Goal: Task Accomplishment & Management: Complete application form

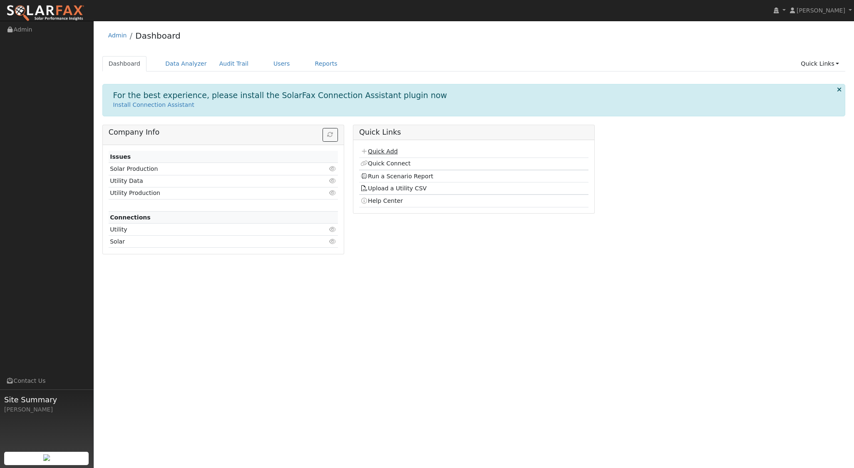
click at [389, 148] on link "Quick Add" at bounding box center [378, 151] width 37 height 7
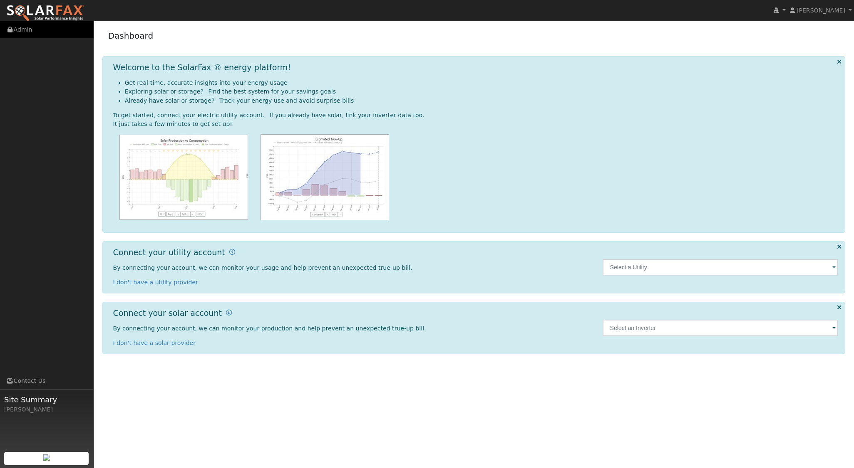
click at [22, 30] on link "Admin" at bounding box center [47, 29] width 94 height 17
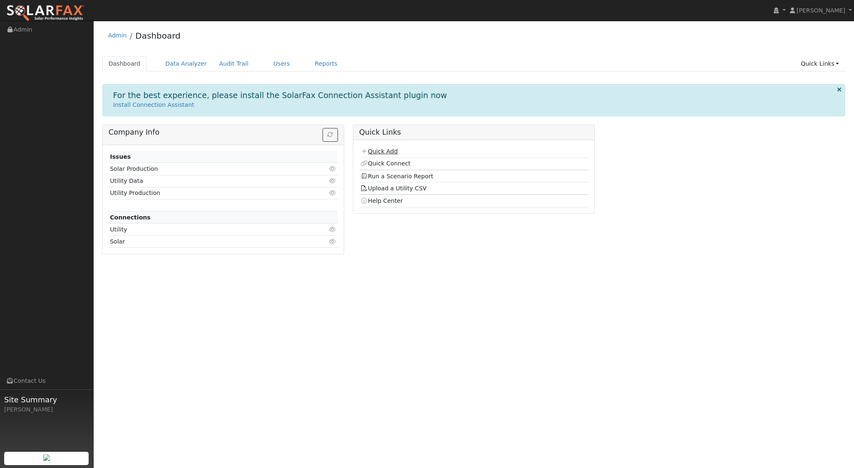
click at [391, 148] on link "Quick Add" at bounding box center [378, 151] width 37 height 7
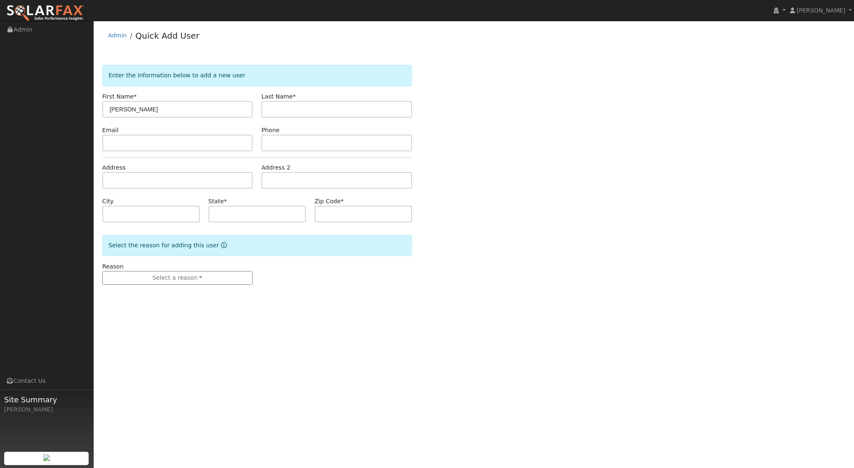
type input "Stewart"
type input "M"
type input "mclennan"
click at [155, 186] on input "text" at bounding box center [177, 180] width 151 height 17
type input "3443 Sunrise Ridge Road"
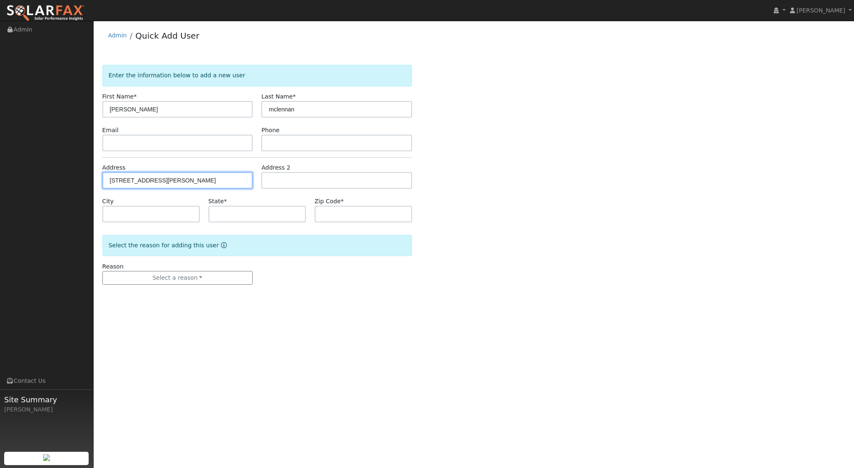
type input "Templeton"
type input "CA"
type input "93465"
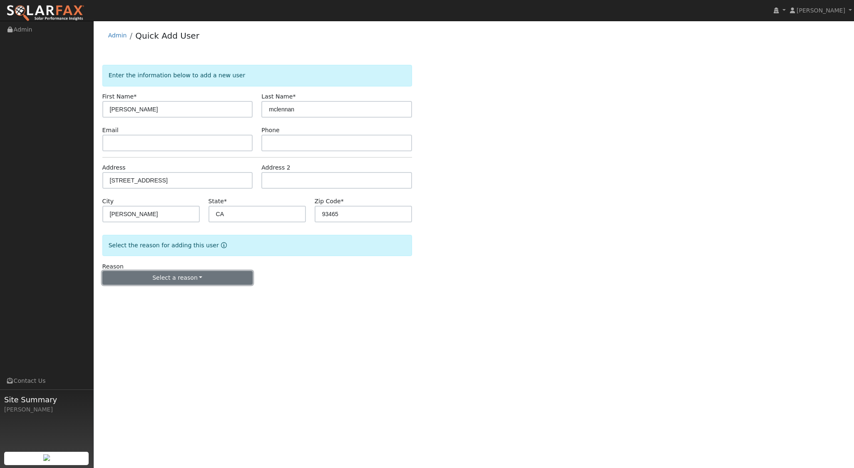
click at [175, 274] on button "Select a reason" at bounding box center [177, 278] width 151 height 14
click at [145, 299] on link "New lead" at bounding box center [149, 295] width 92 height 12
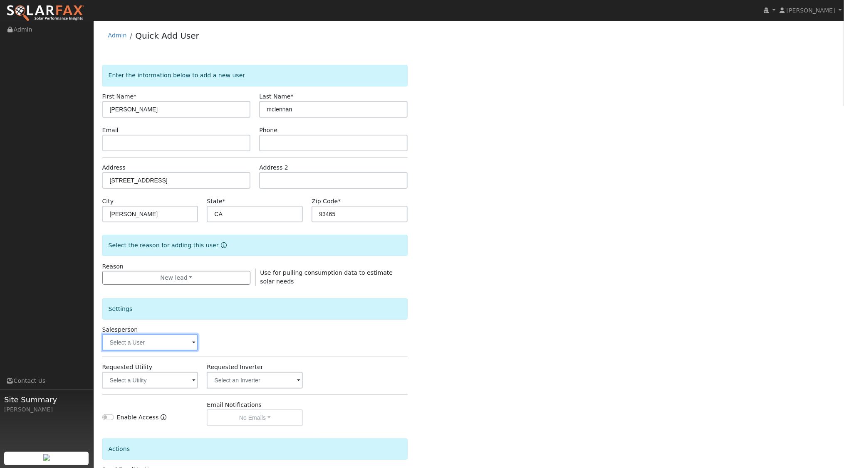
click at [185, 343] on input "text" at bounding box center [150, 342] width 96 height 17
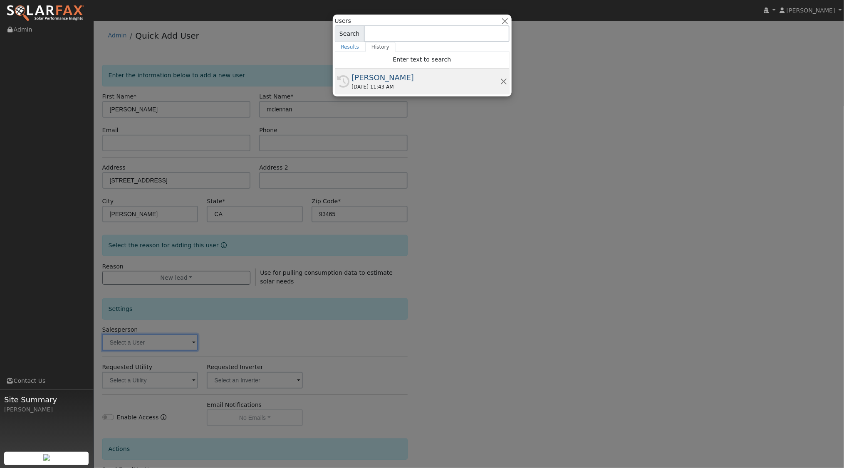
click at [387, 92] on div "History Aadi Ahmed 08/12/2025 11:43 AM" at bounding box center [422, 82] width 175 height 26
type input "[PERSON_NAME]"
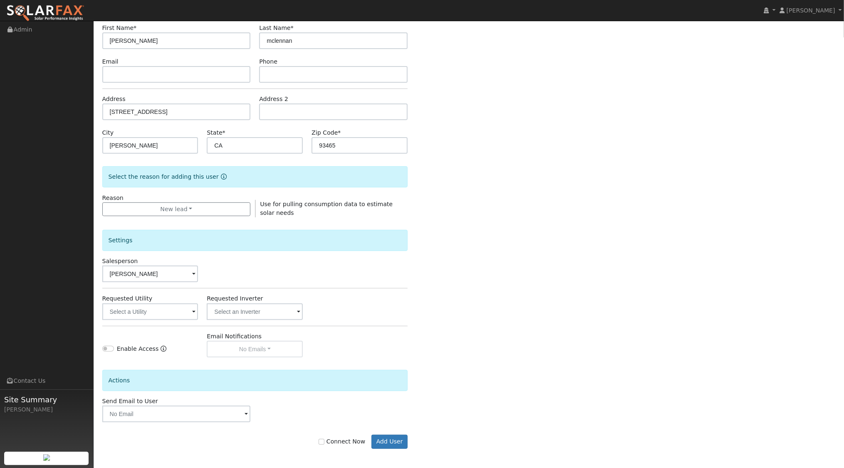
scroll to position [69, 0]
click at [324, 439] on input "Connect Now" at bounding box center [322, 442] width 6 height 6
checkbox input "true"
click at [146, 314] on input "text" at bounding box center [150, 312] width 96 height 17
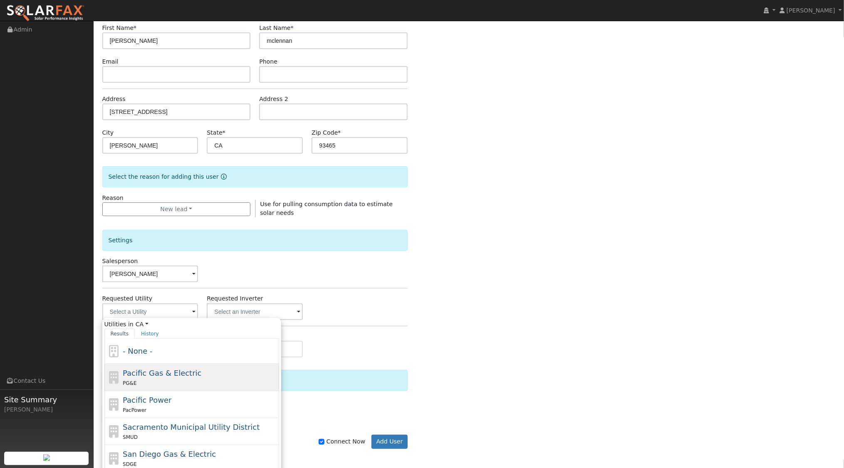
click at [166, 384] on div "PG&E" at bounding box center [200, 383] width 154 height 9
type input "Pacific Gas & Electric"
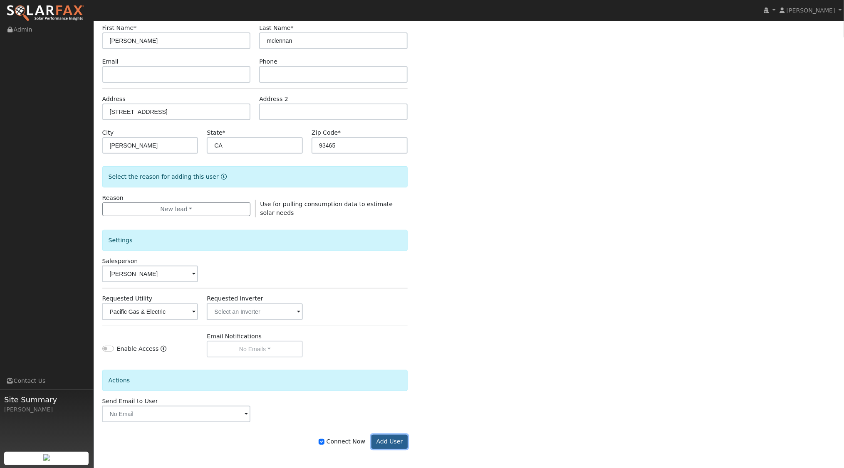
click at [394, 438] on button "Add User" at bounding box center [389, 442] width 36 height 14
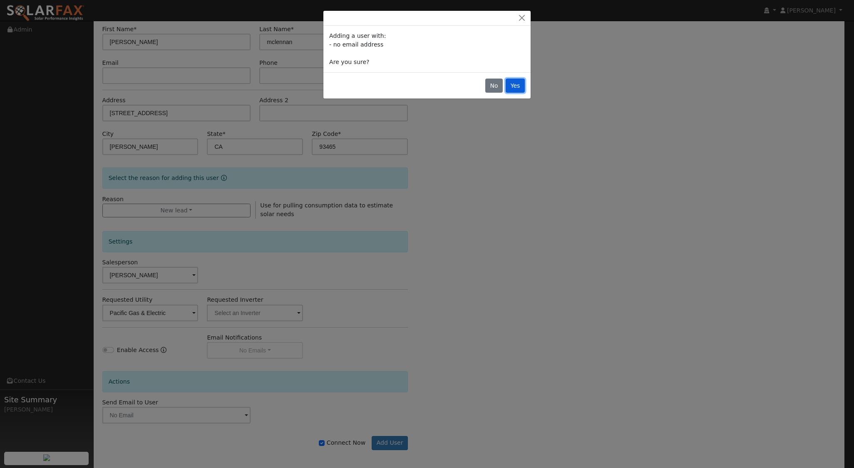
click at [516, 85] on button "Yes" at bounding box center [514, 86] width 19 height 14
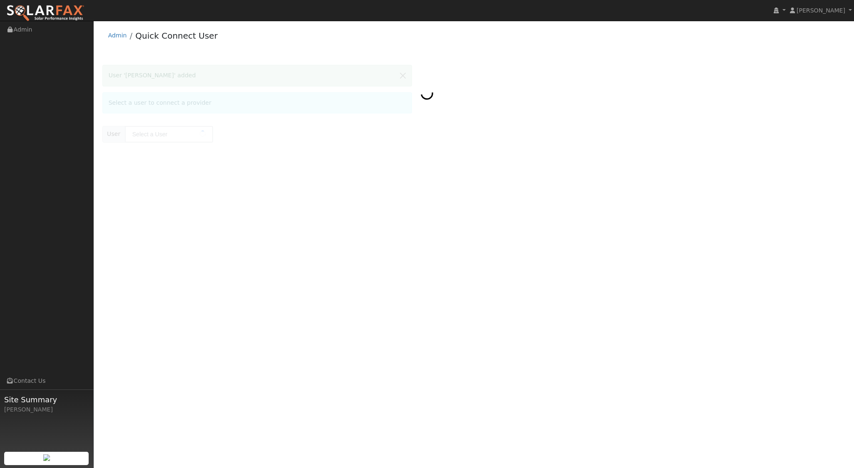
type input "[PERSON_NAME]"
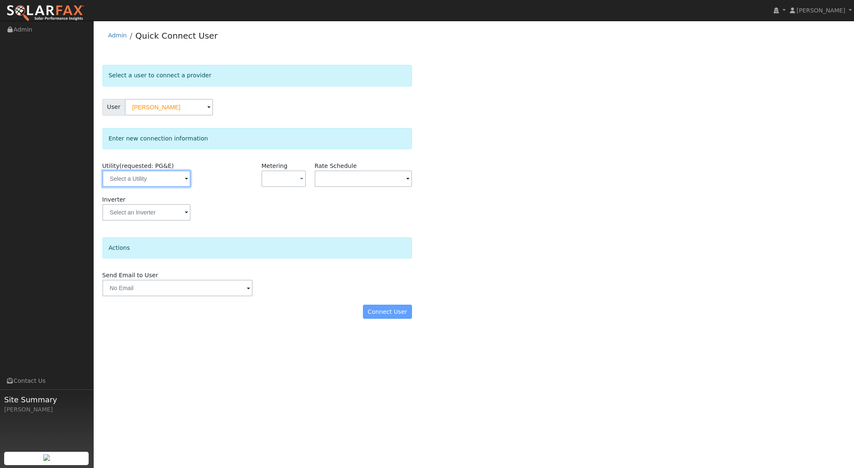
click at [158, 174] on input "text" at bounding box center [146, 179] width 88 height 17
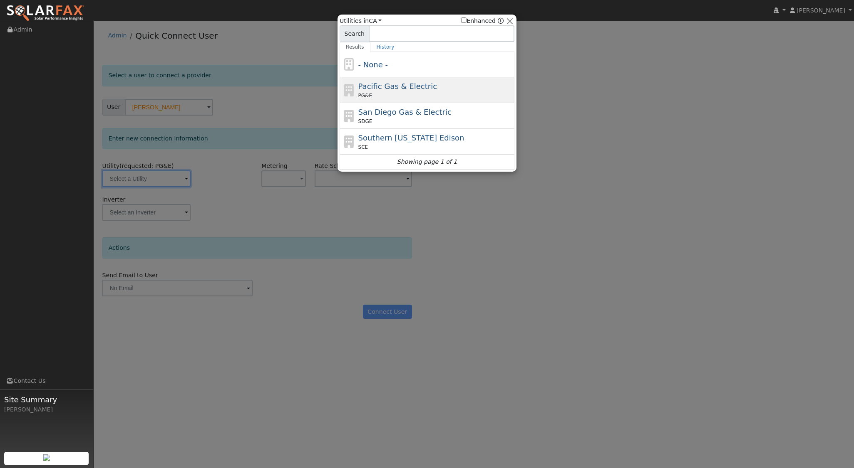
click at [373, 85] on span "Pacific Gas & Electric" at bounding box center [397, 86] width 79 height 9
type input "PG&E"
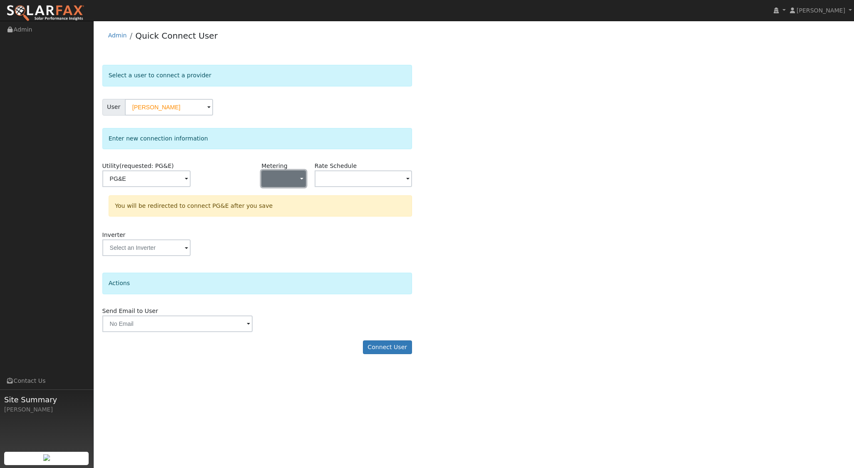
click at [298, 177] on button "button" at bounding box center [283, 179] width 44 height 17
click at [285, 207] on link "NEM" at bounding box center [291, 209] width 58 height 12
click at [191, 179] on input "text" at bounding box center [146, 179] width 88 height 17
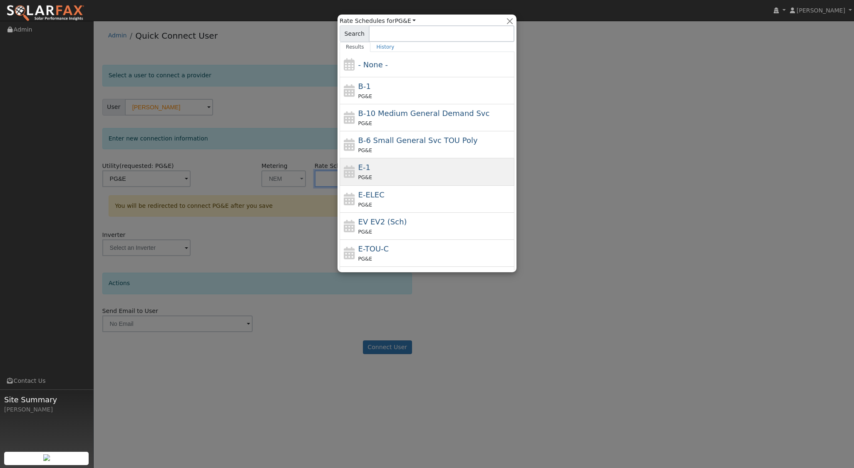
click at [379, 173] on div "PG&E" at bounding box center [435, 177] width 154 height 9
type input "E-1"
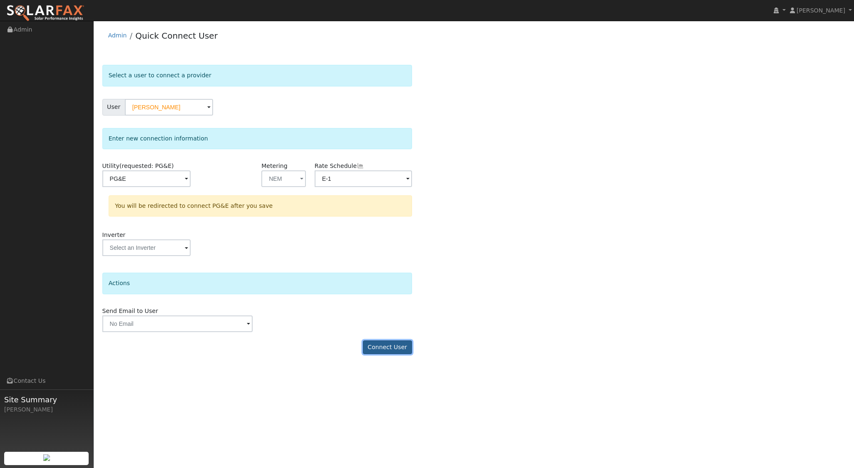
click at [379, 344] on button "Connect User" at bounding box center [387, 348] width 49 height 14
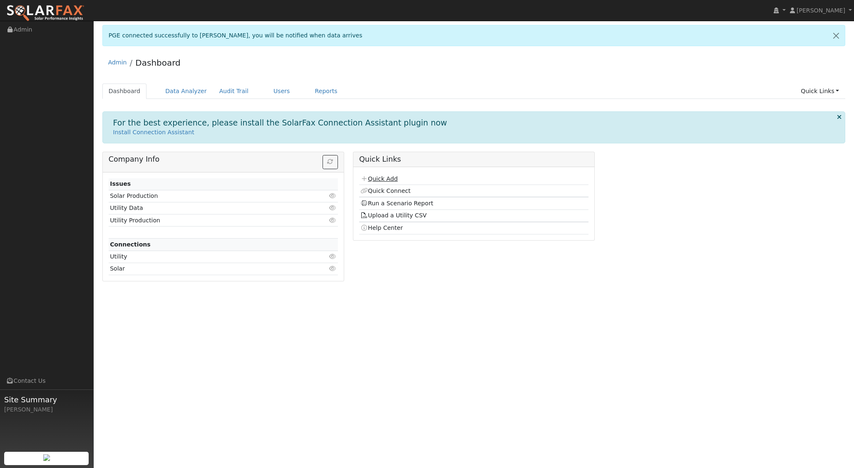
click at [387, 180] on link "Quick Add" at bounding box center [378, 179] width 37 height 7
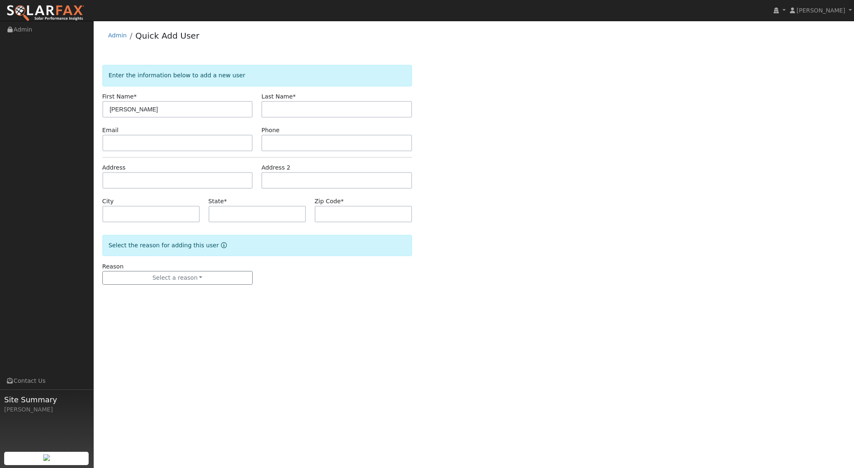
type input "Stewart"
drag, startPoint x: 299, startPoint y: 109, endPoint x: 281, endPoint y: 111, distance: 18.0
click at [281, 111] on input "mcleannan" at bounding box center [336, 109] width 151 height 17
type input "mclennan"
click at [146, 176] on input "text" at bounding box center [177, 180] width 151 height 17
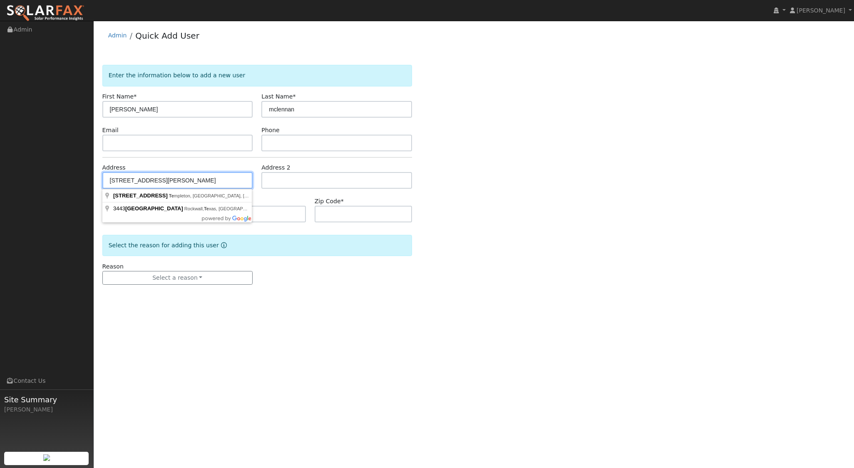
type input "3443 Sunrise Ridge Road"
type input "Templeton"
type input "CA"
type input "93465"
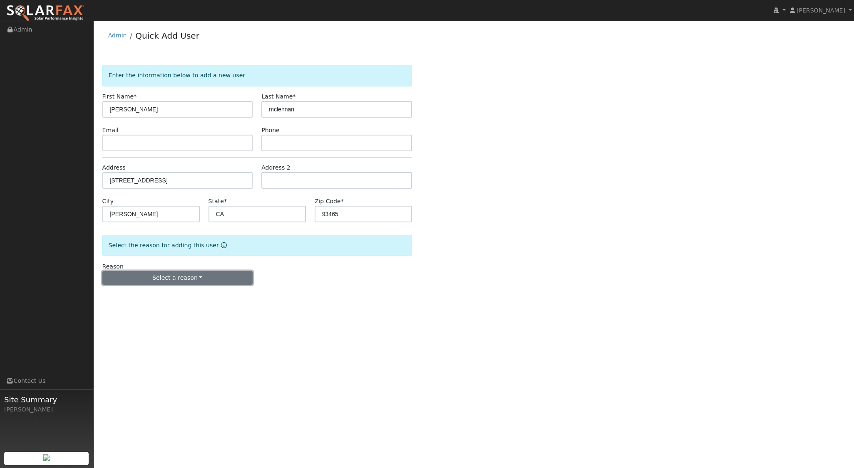
click at [179, 277] on button "Select a reason" at bounding box center [177, 278] width 151 height 14
click at [133, 295] on link "New lead" at bounding box center [149, 295] width 92 height 12
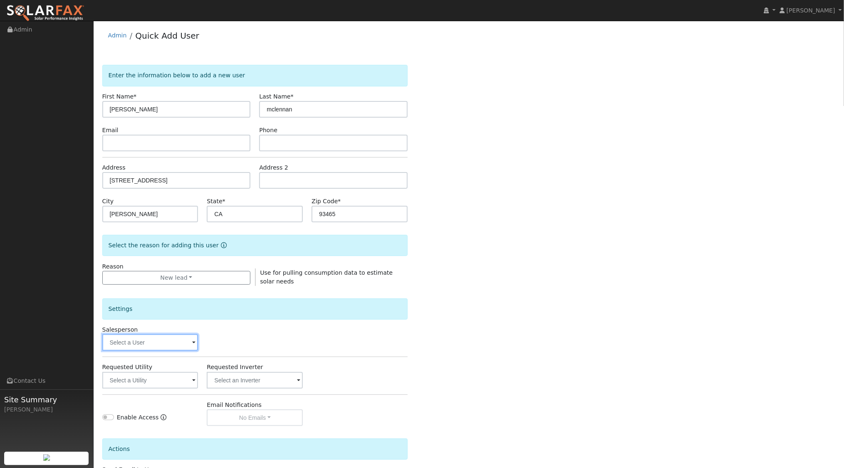
click at [166, 342] on input "text" at bounding box center [150, 342] width 96 height 17
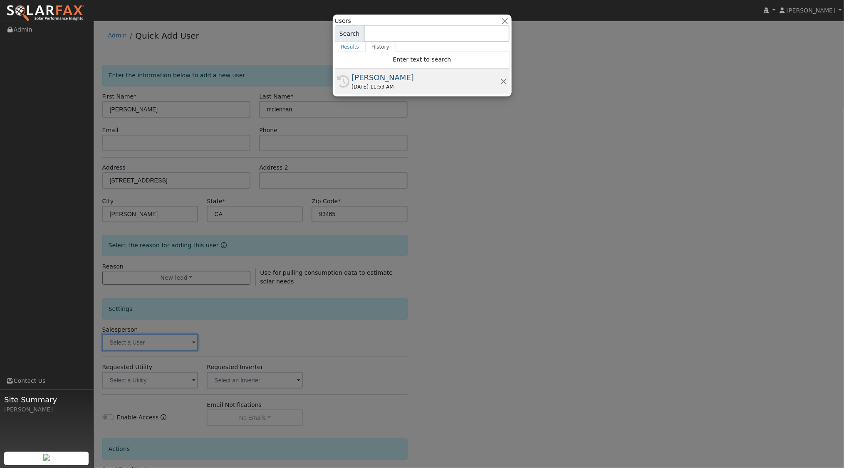
click at [397, 81] on div "[PERSON_NAME]" at bounding box center [426, 77] width 148 height 11
type input "[PERSON_NAME]"
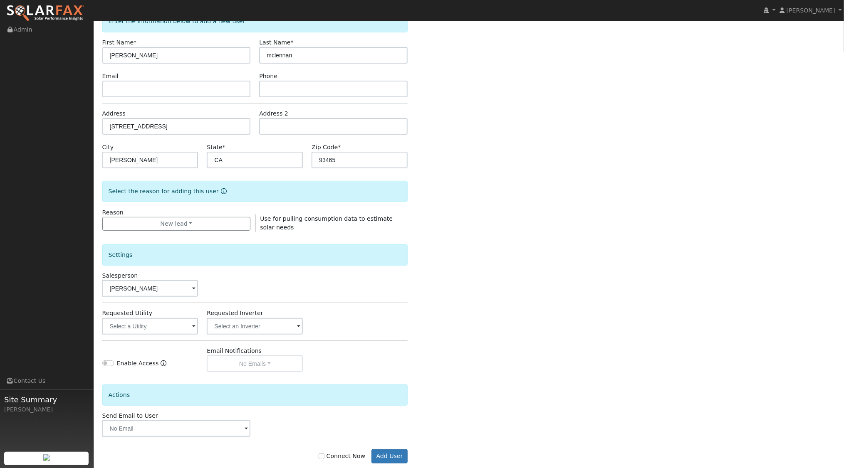
scroll to position [69, 0]
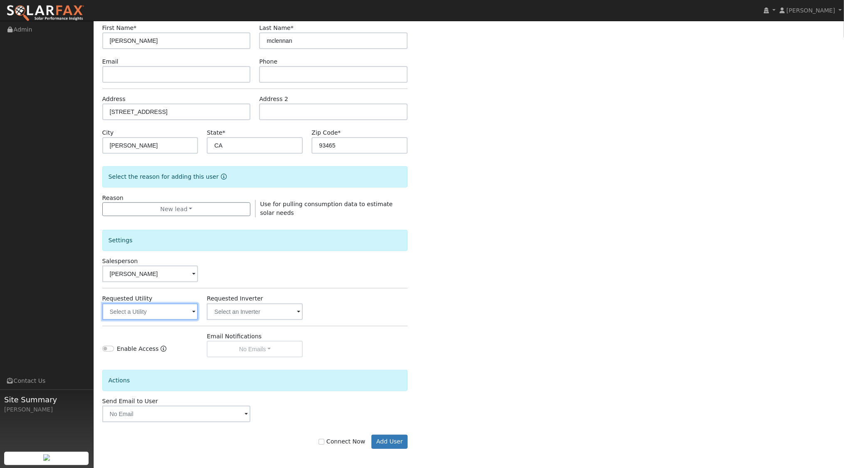
click at [171, 310] on input "text" at bounding box center [150, 312] width 96 height 17
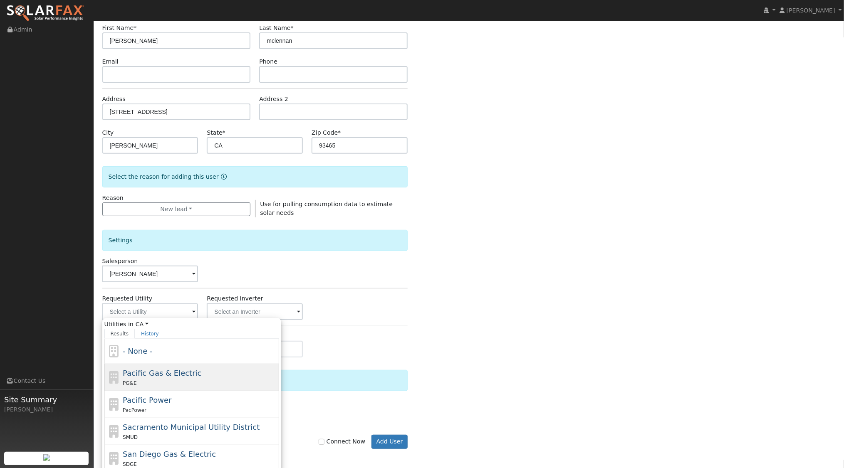
click at [152, 380] on div "PG&E" at bounding box center [200, 383] width 154 height 9
type input "Pacific Gas & Electric"
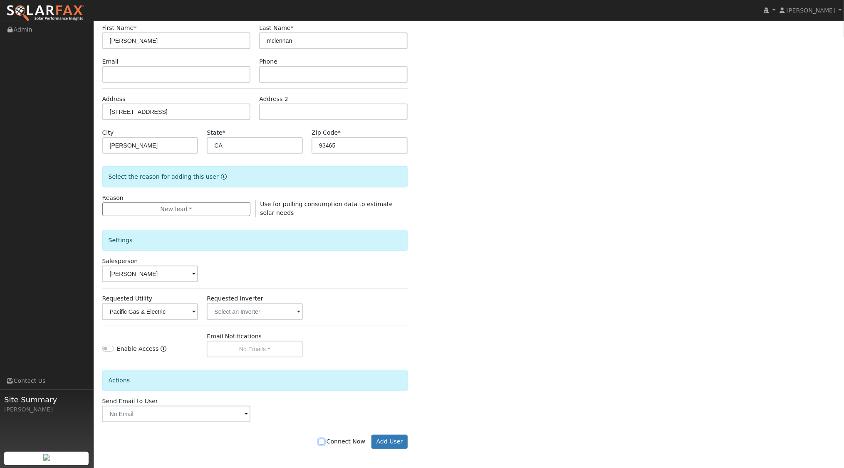
click at [324, 442] on input "Connect Now" at bounding box center [322, 442] width 6 height 6
checkbox input "true"
click at [398, 439] on button "Add User" at bounding box center [389, 442] width 36 height 14
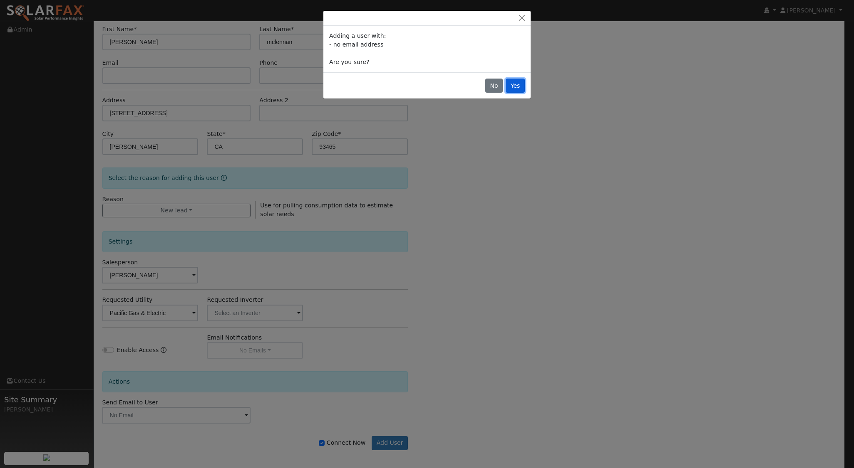
click at [513, 82] on button "Yes" at bounding box center [514, 86] width 19 height 14
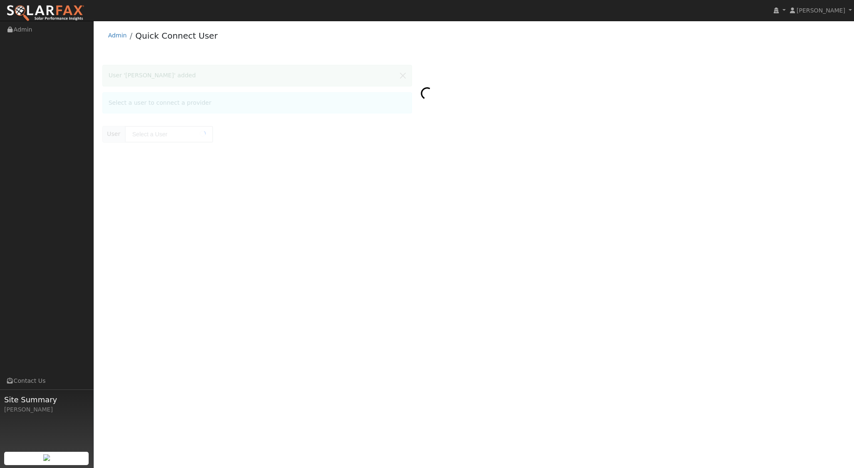
type input "[PERSON_NAME]"
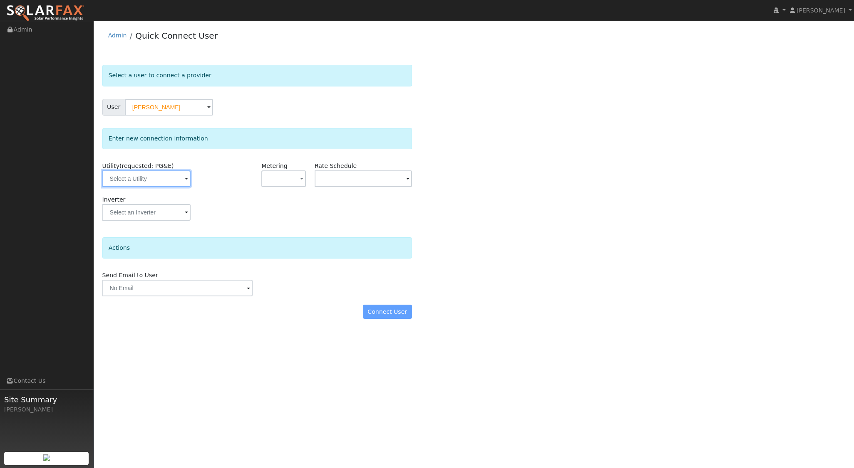
click at [147, 181] on input "text" at bounding box center [146, 179] width 88 height 17
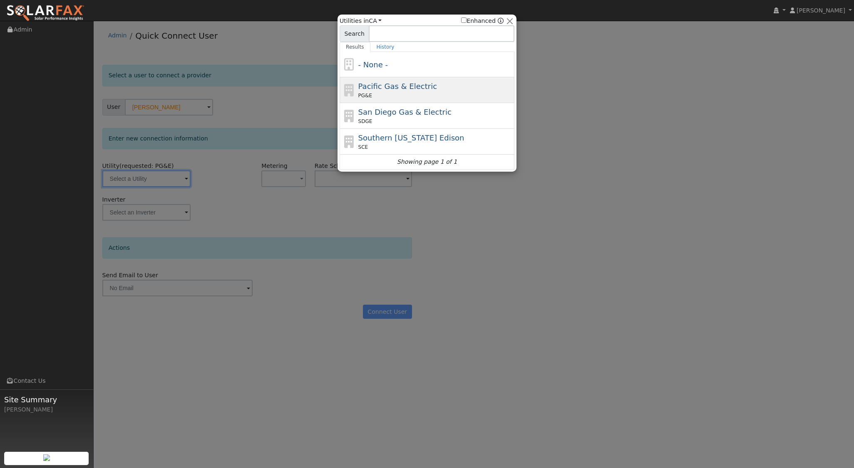
click at [403, 92] on div "PG&E" at bounding box center [435, 95] width 154 height 7
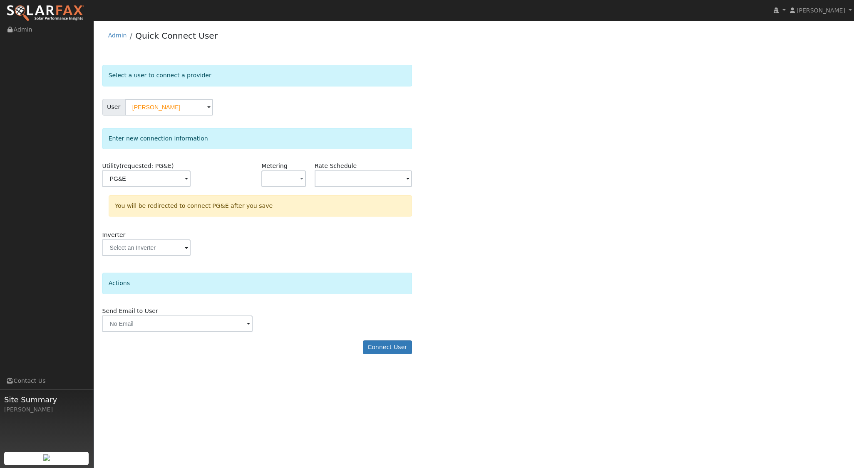
type input "PG&E"
click at [307, 176] on div "Metering - None - NEM NBT" at bounding box center [283, 179] width 53 height 34
click at [302, 178] on span "button" at bounding box center [301, 179] width 3 height 9
click at [288, 207] on link "NEM" at bounding box center [291, 209] width 58 height 12
click at [191, 176] on input "text" at bounding box center [146, 179] width 88 height 17
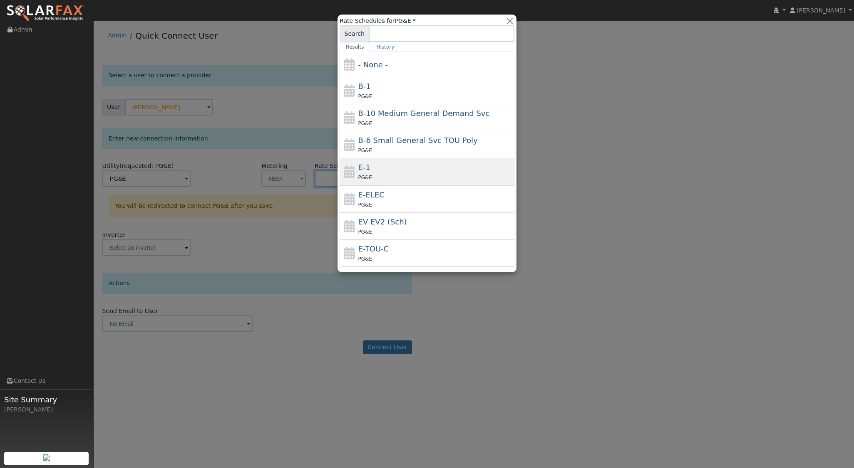
click at [375, 165] on div "E-1 PG&E" at bounding box center [435, 172] width 154 height 20
type input "E-1"
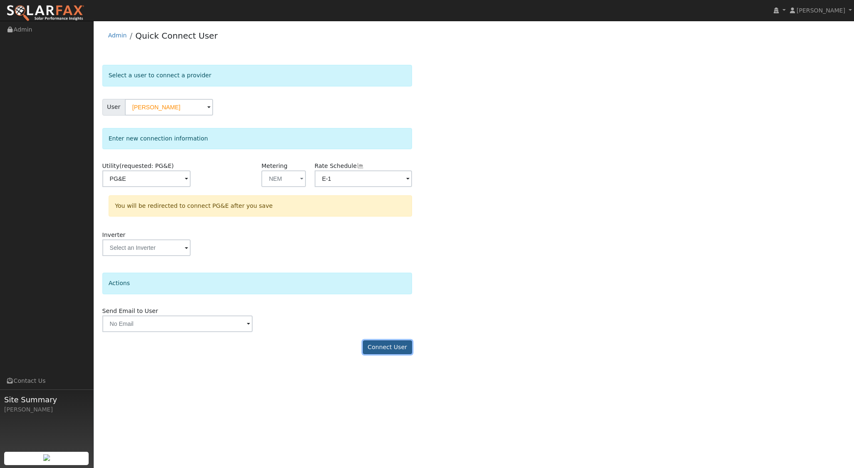
click at [384, 342] on button "Connect User" at bounding box center [387, 348] width 49 height 14
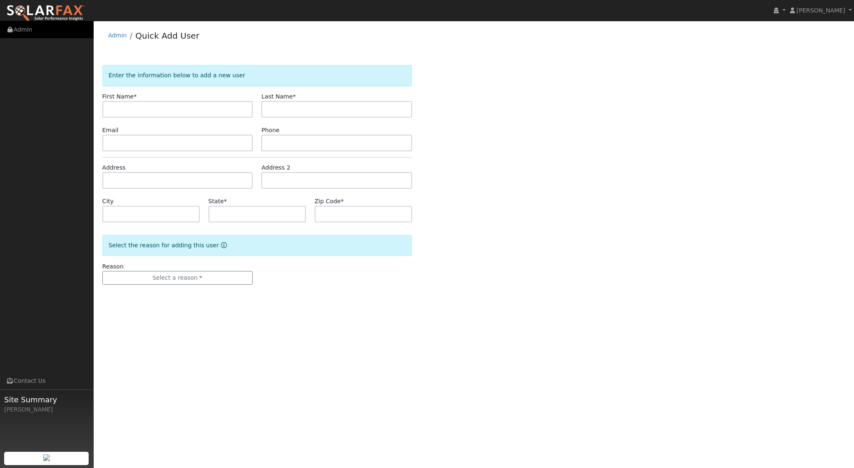
click at [22, 30] on link "Admin" at bounding box center [47, 29] width 94 height 17
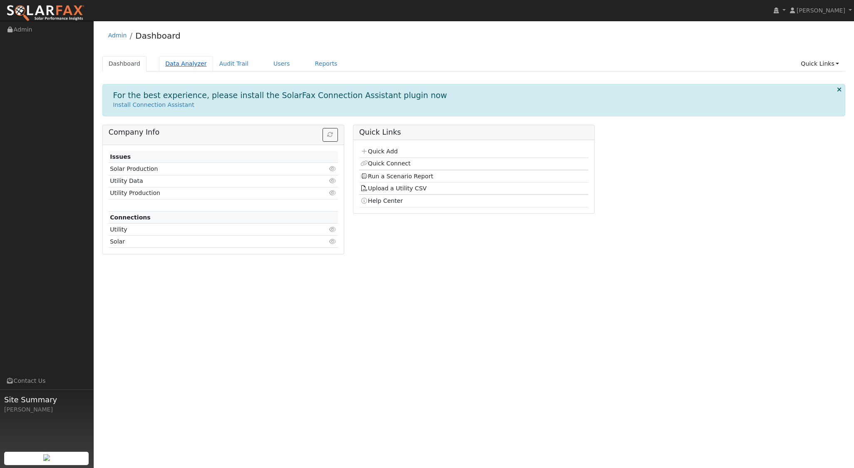
click at [179, 62] on link "Data Analyzer" at bounding box center [186, 63] width 54 height 15
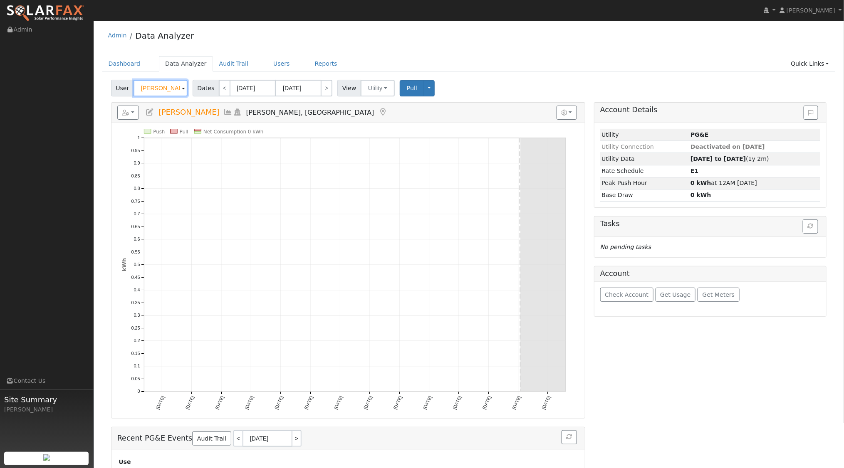
click at [175, 86] on input "[PERSON_NAME]" at bounding box center [161, 88] width 54 height 17
click at [175, 86] on img at bounding box center [177, 88] width 21 height 16
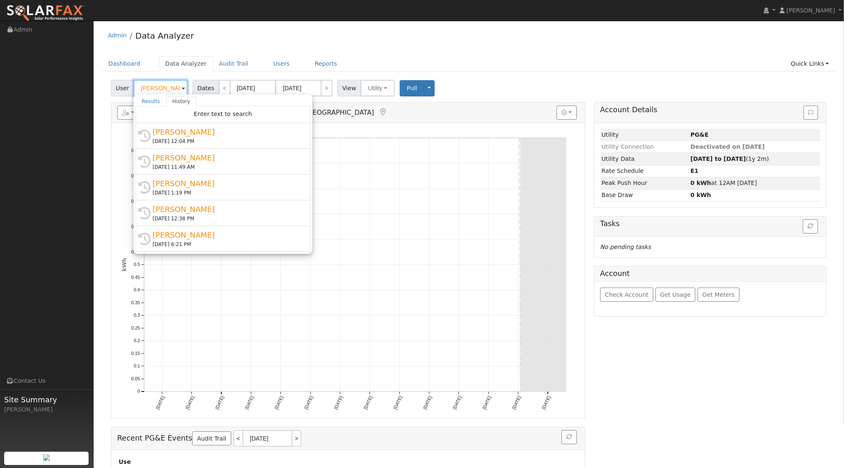
click at [175, 86] on input "[PERSON_NAME]" at bounding box center [161, 88] width 54 height 17
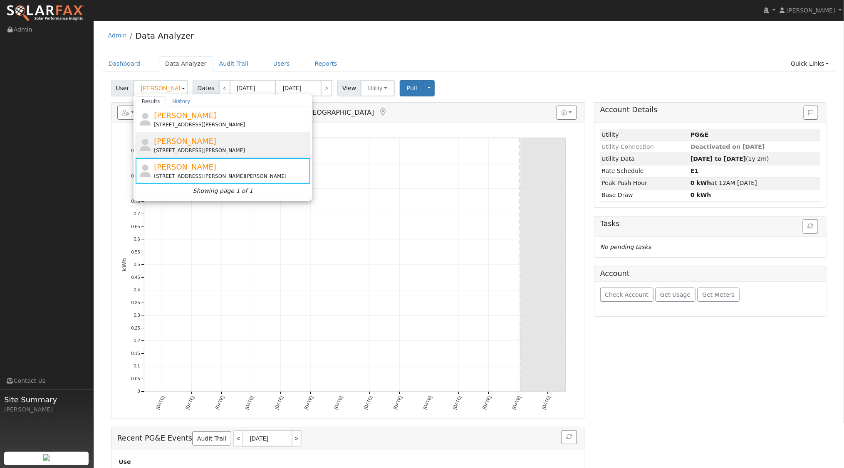
click at [189, 144] on span "[PERSON_NAME]" at bounding box center [185, 141] width 62 height 9
type input "[PERSON_NAME]"
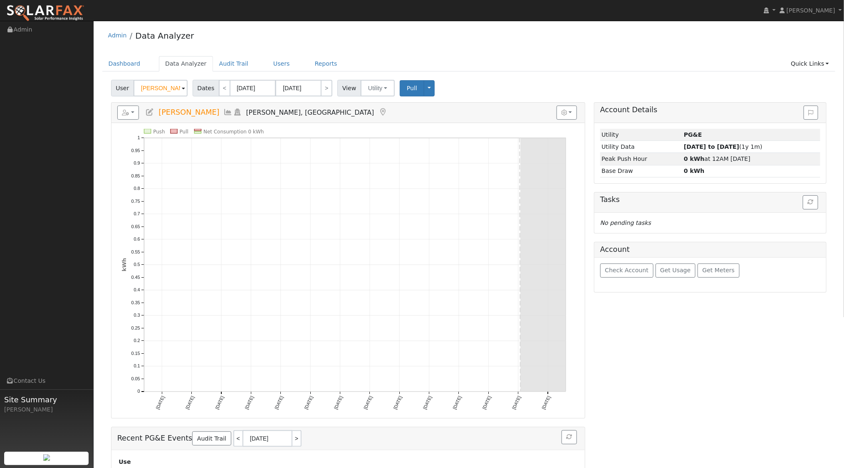
click at [235, 112] on icon at bounding box center [237, 112] width 9 height 7
